Goal: Navigation & Orientation: Find specific page/section

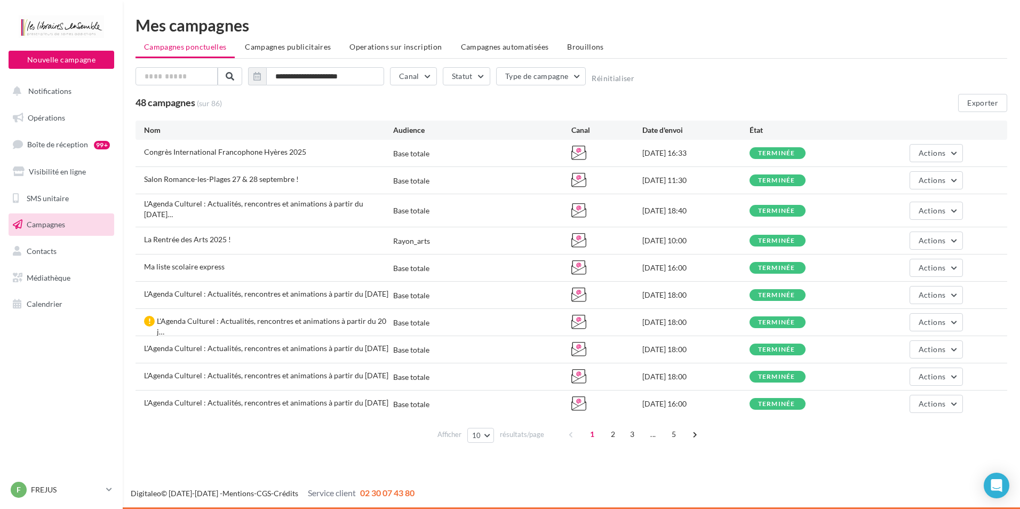
click at [667, 28] on div "Mes campagnes" at bounding box center [570, 25] width 871 height 16
click at [102, 494] on p "FREJUS" at bounding box center [66, 489] width 71 height 11
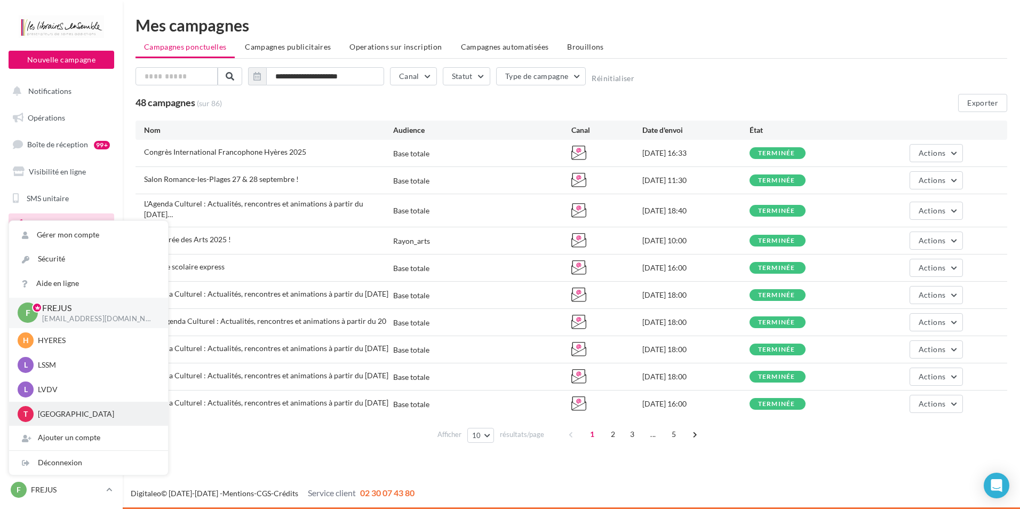
click at [62, 419] on p "TOULON" at bounding box center [96, 414] width 117 height 11
